Goal: Task Accomplishment & Management: Complete application form

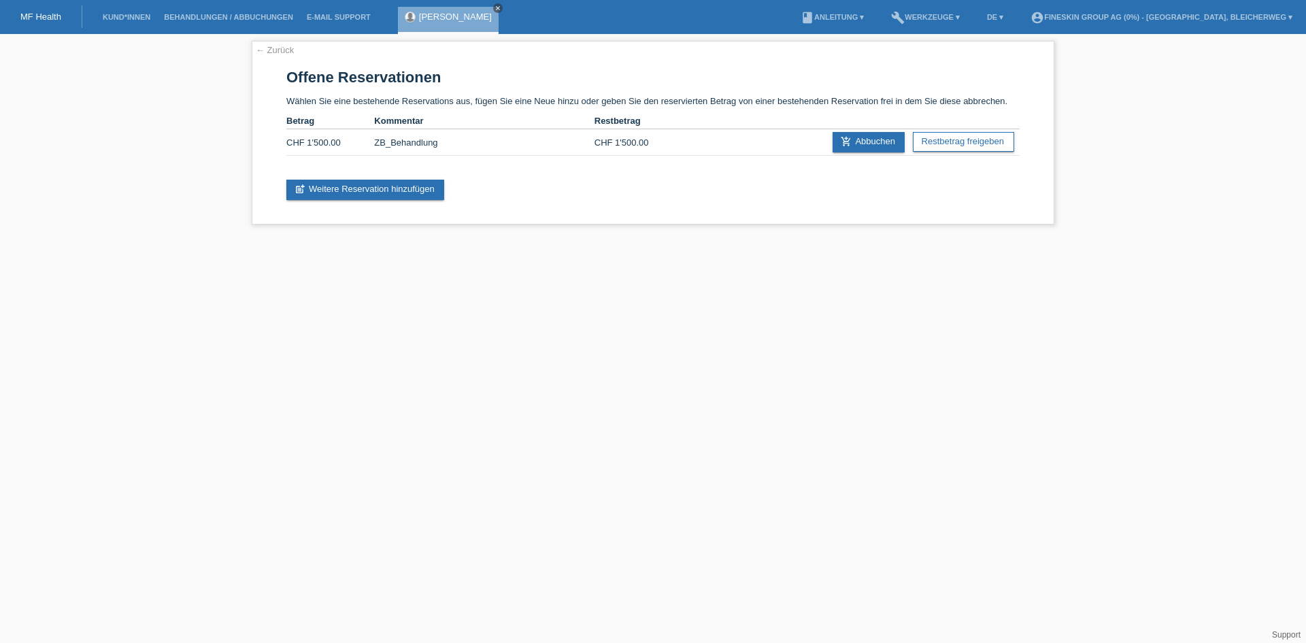
click at [494, 8] on icon "close" at bounding box center [497, 8] width 7 height 7
click at [44, 13] on link "MF Health" at bounding box center [40, 17] width 41 height 10
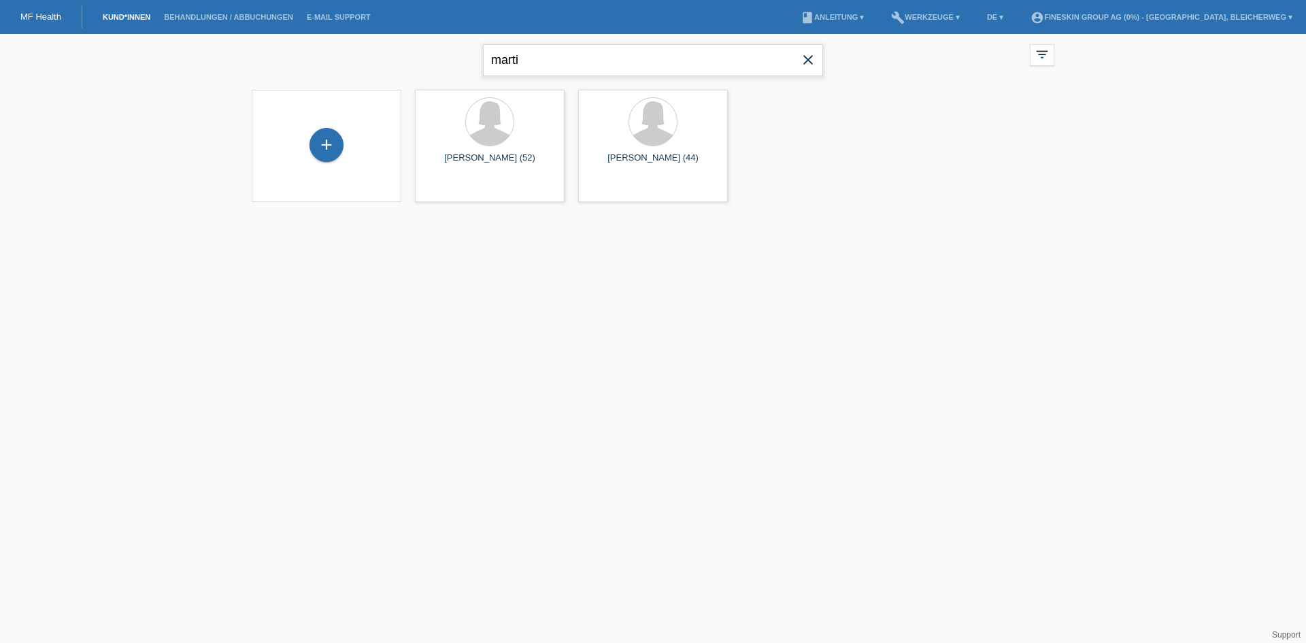
drag, startPoint x: 529, startPoint y: 63, endPoint x: 437, endPoint y: 61, distance: 91.9
click at [437, 61] on div "marti close filter_list view_module Alle Kund*innen anzeigen star Markierte Kun…" at bounding box center [653, 58] width 816 height 49
click at [324, 150] on div "+" at bounding box center [326, 145] width 34 height 34
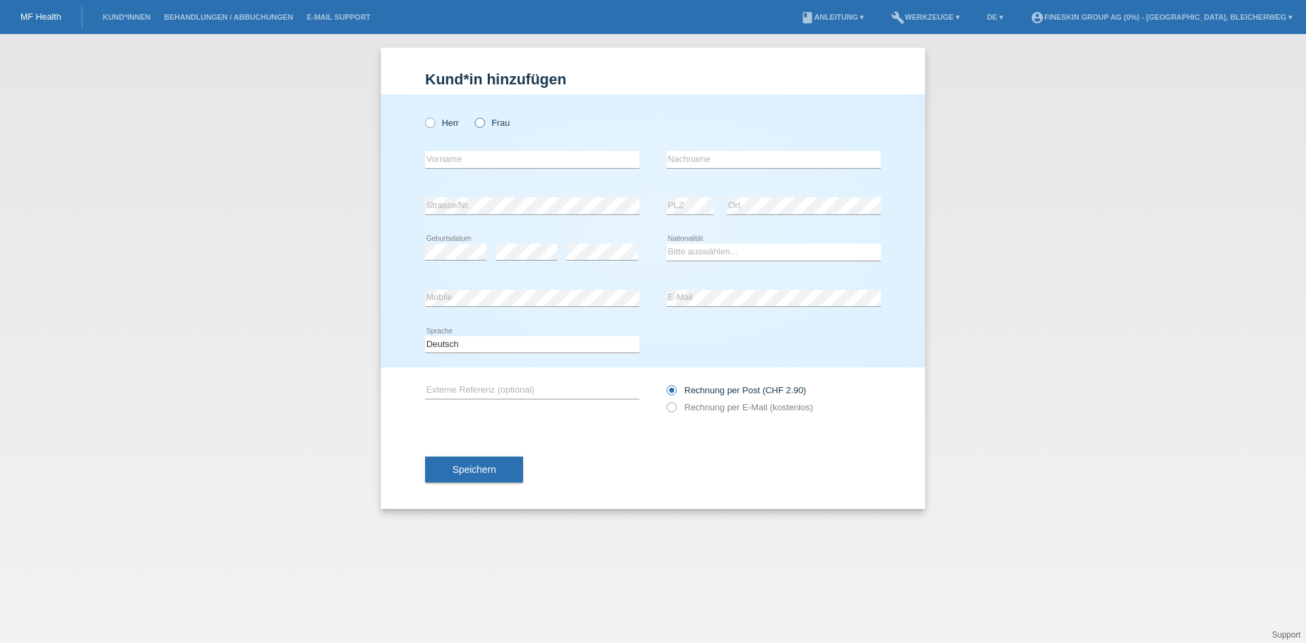
click at [473, 116] on icon at bounding box center [473, 116] width 0 height 0
click at [479, 122] on input "Frau" at bounding box center [479, 122] width 9 height 9
radio input "true"
click at [484, 158] on input "text" at bounding box center [532, 159] width 214 height 17
click at [458, 166] on input "text" at bounding box center [532, 159] width 214 height 17
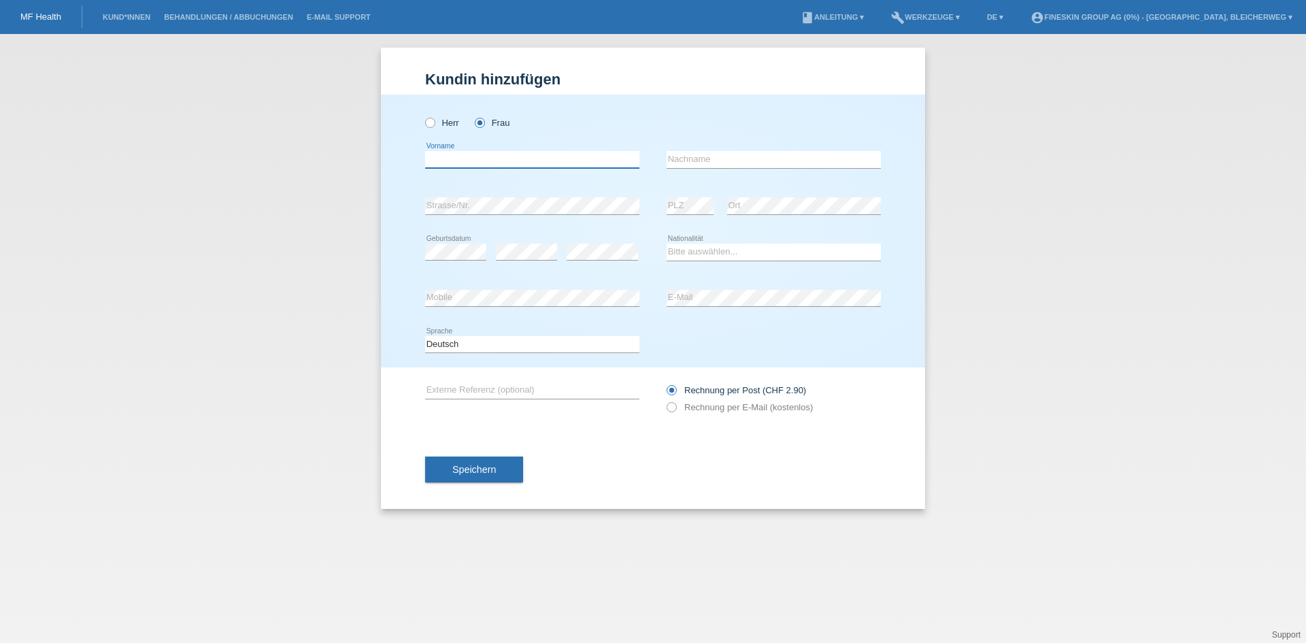
click at [467, 164] on input "text" at bounding box center [532, 159] width 214 height 17
type input "Wicki"
click at [714, 162] on input "text" at bounding box center [774, 159] width 214 height 17
type input "[PERSON_NAME]"
click at [695, 256] on select "Bitte auswählen... Schweiz Deutschland Liechtenstein Österreich ------------ Af…" at bounding box center [774, 252] width 214 height 16
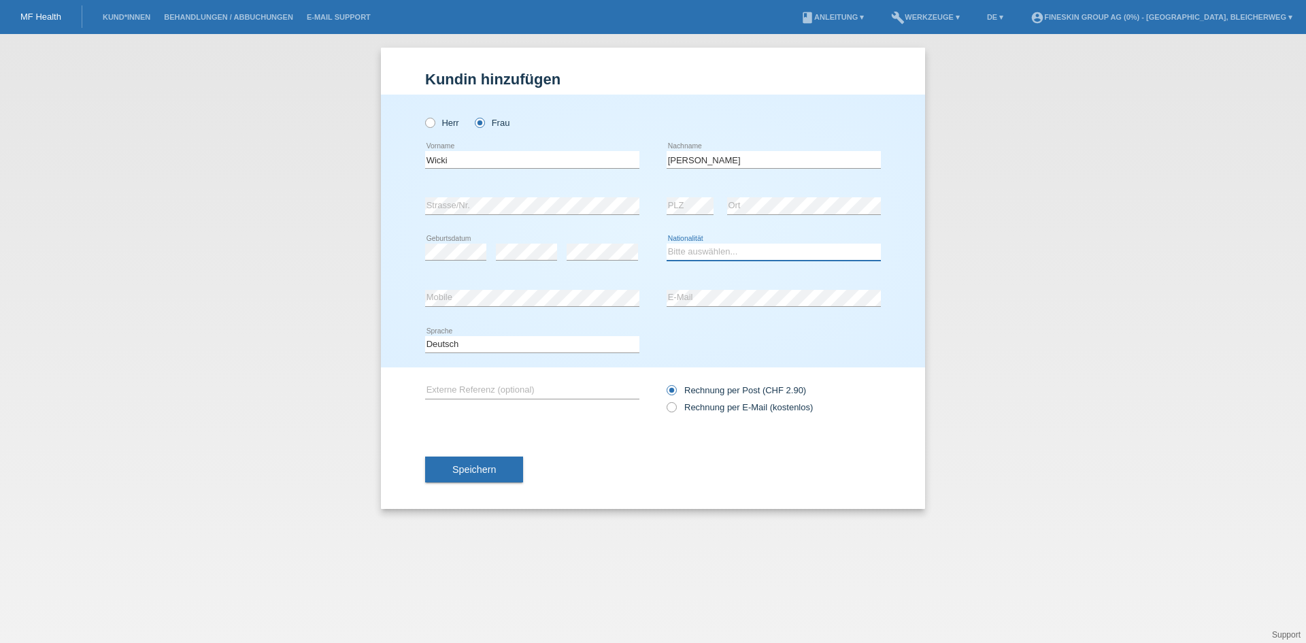
select select "CH"
click at [667, 244] on select "Bitte auswählen... Schweiz Deutschland Liechtenstein Österreich ------------ Af…" at bounding box center [774, 252] width 214 height 16
click at [665, 400] on icon at bounding box center [665, 400] width 0 height 0
click at [670, 408] on input "Rechnung per E-Mail (kostenlos)" at bounding box center [671, 410] width 9 height 17
radio input "true"
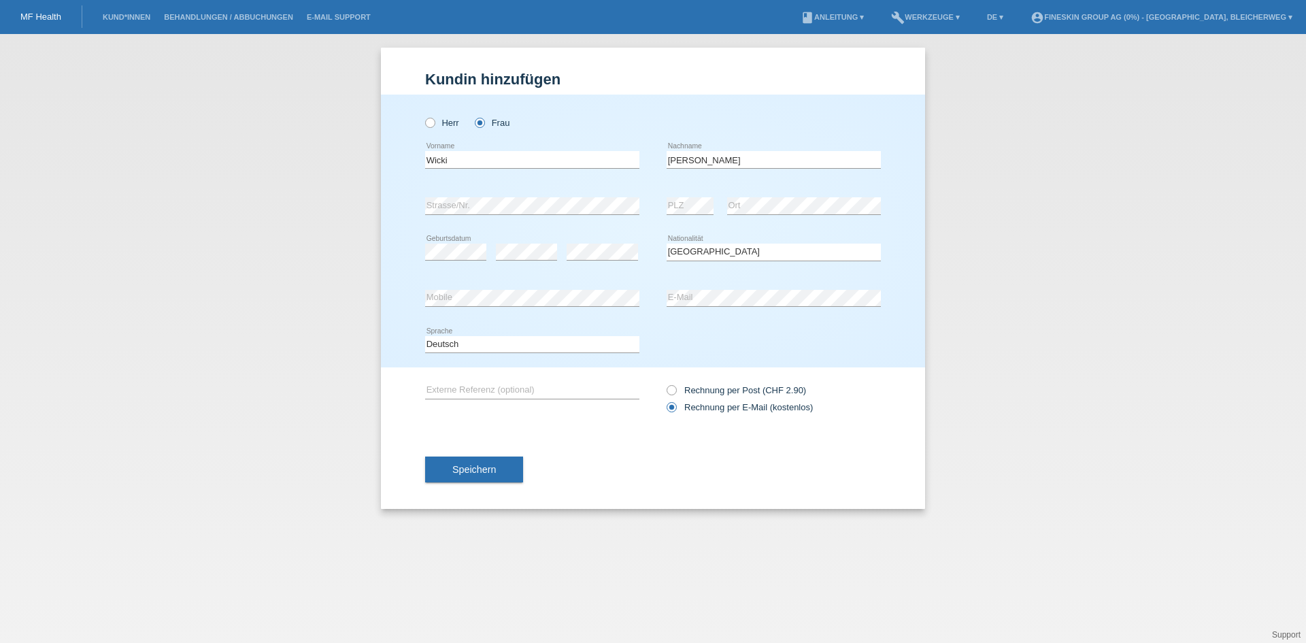
click at [508, 313] on div "error Mobile" at bounding box center [532, 298] width 214 height 46
click at [665, 383] on icon at bounding box center [665, 383] width 0 height 0
click at [671, 392] on input "Rechnung per Post (CHF 2.90)" at bounding box center [671, 393] width 9 height 17
radio input "true"
click at [665, 400] on icon at bounding box center [665, 400] width 0 height 0
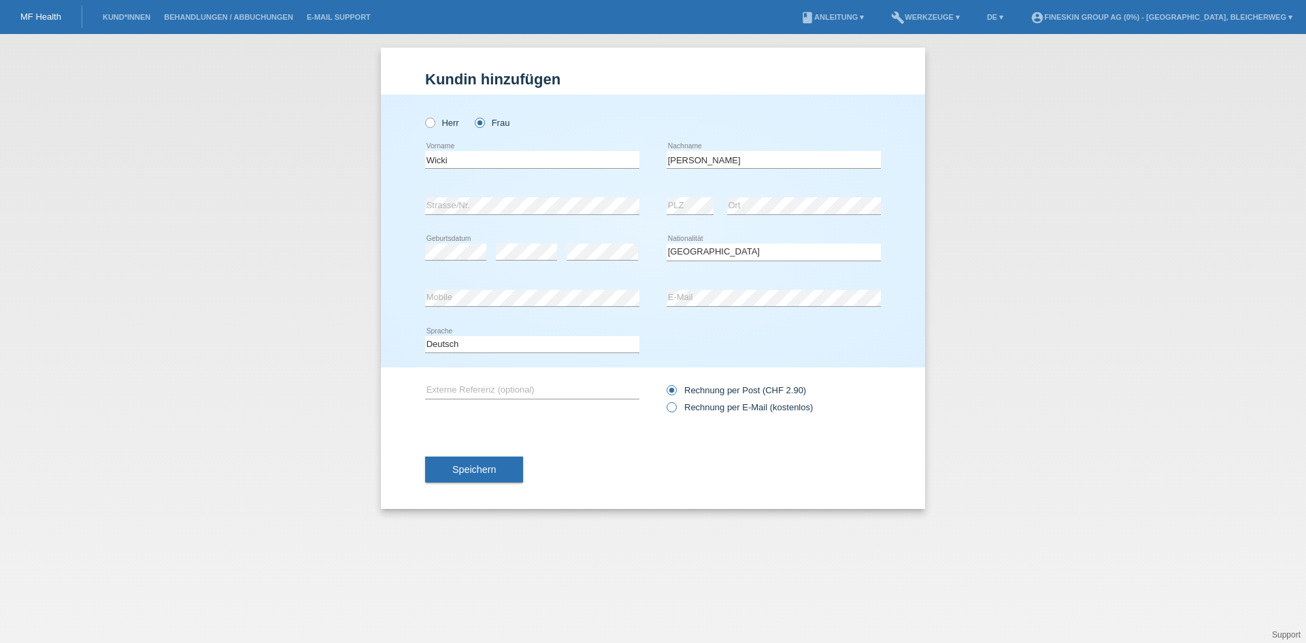
click at [667, 408] on input "Rechnung per E-Mail (kostenlos)" at bounding box center [671, 410] width 9 height 17
radio input "true"
click at [471, 465] on span "Speichern" at bounding box center [474, 469] width 44 height 11
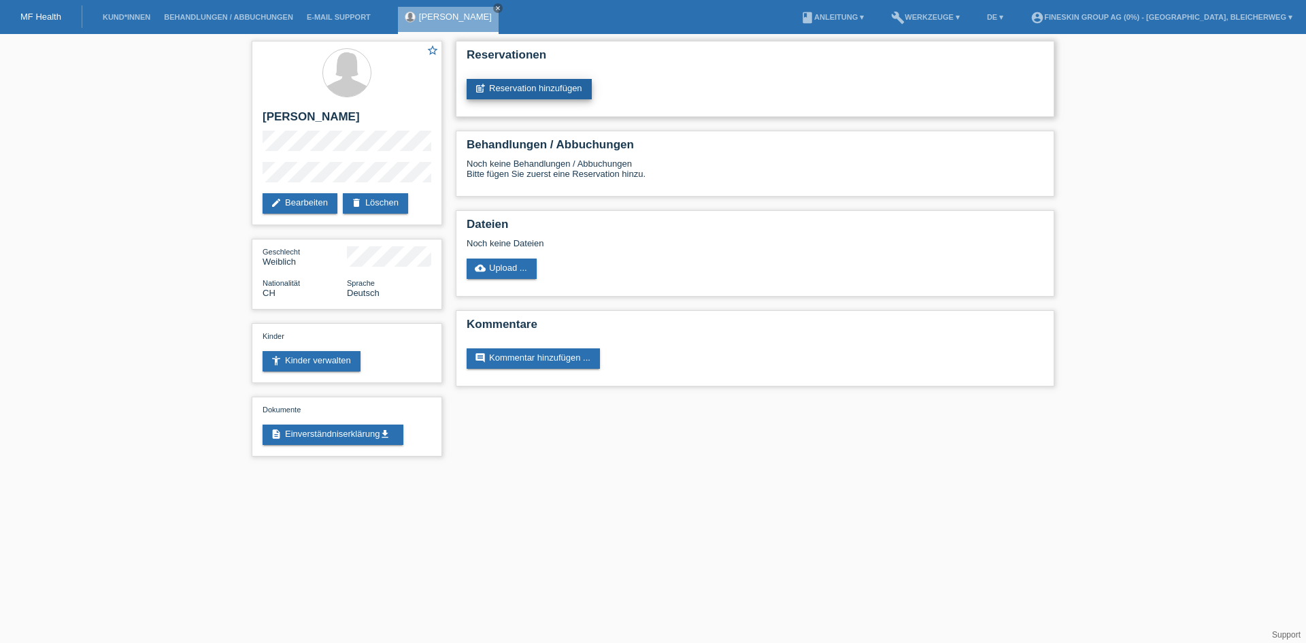
click at [535, 91] on link "post_add Reservation hinzufügen" at bounding box center [529, 89] width 125 height 20
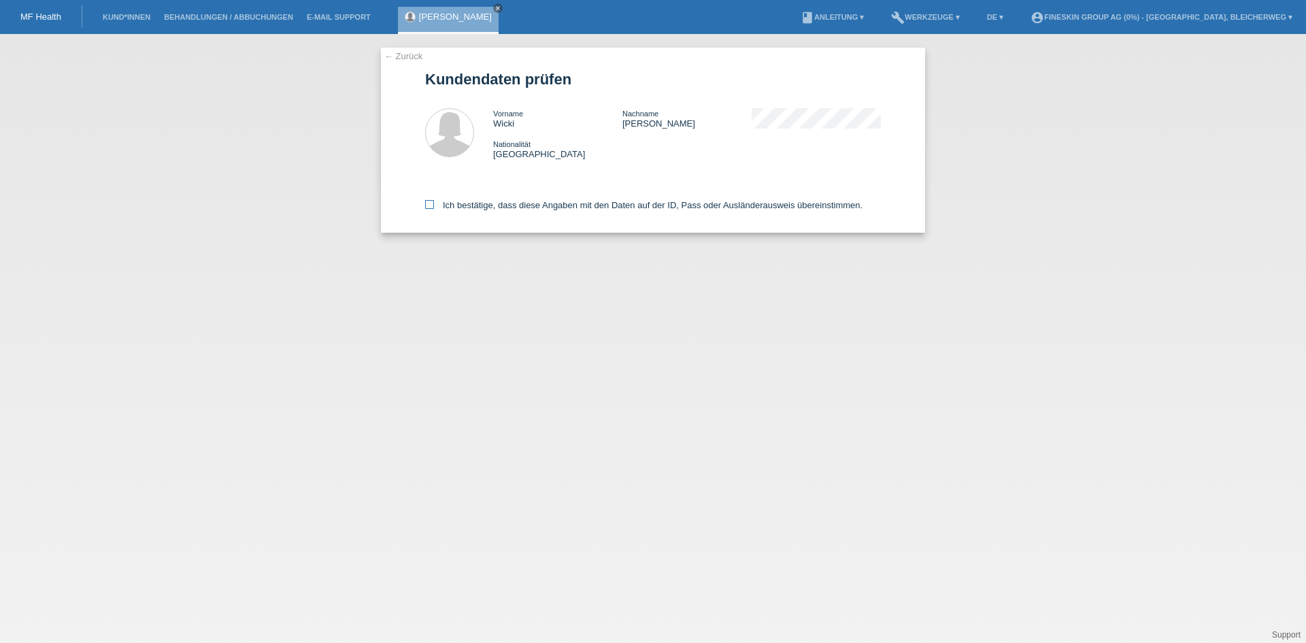
click at [426, 204] on icon at bounding box center [429, 204] width 9 height 9
click at [426, 204] on input "Ich bestätige, dass diese Angaben mit den Daten auf der ID, Pass oder Ausländer…" at bounding box center [429, 204] width 9 height 9
checkbox input "true"
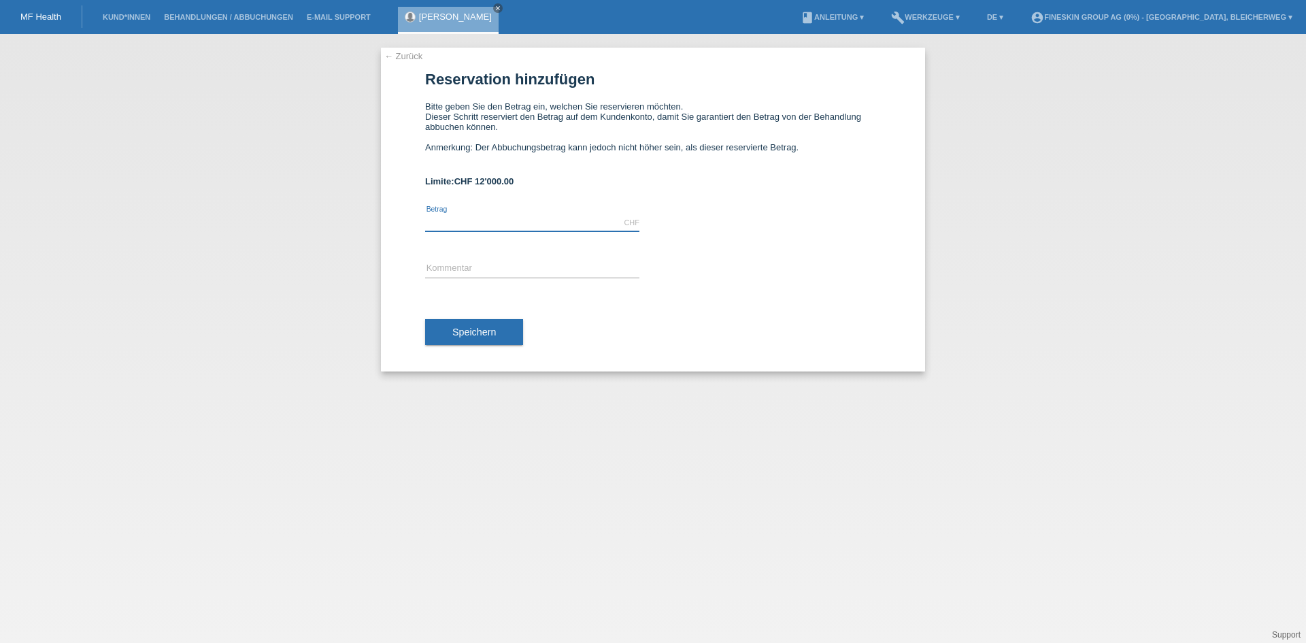
click at [473, 217] on input "text" at bounding box center [532, 222] width 214 height 17
